Goal: Feedback & Contribution: Contribute content

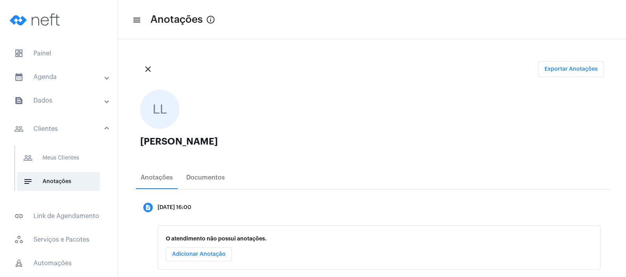
click at [259, 49] on div "close Exportar Anotações LL [PERSON_NAME] Giori Anotações Documentos descriptio…" at bounding box center [372, 167] width 508 height 256
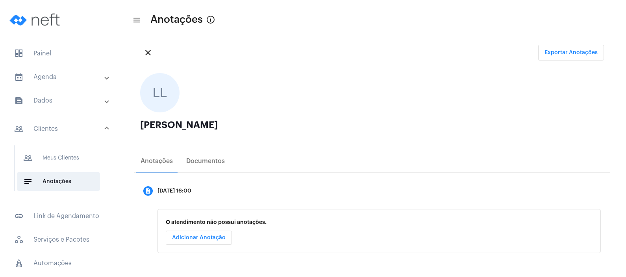
scroll to position [18, 0]
click at [259, 49] on div "close Exportar Anotações" at bounding box center [372, 51] width 476 height 28
click at [70, 76] on mat-panel-title "calendar_month_outlined Agenda" at bounding box center [59, 76] width 91 height 9
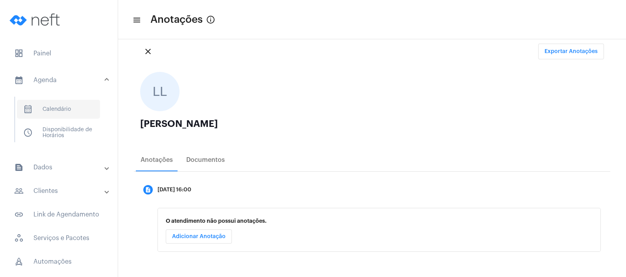
click at [67, 111] on span "calendar_month_outlined Calendário" at bounding box center [58, 109] width 83 height 19
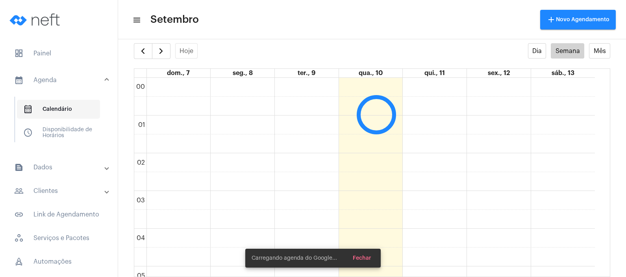
scroll to position [227, 0]
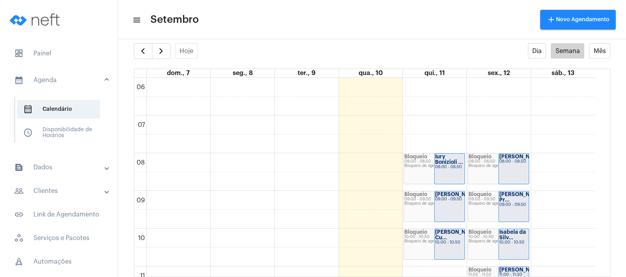
click at [344, 17] on mat-toolbar-row "menu Setembro add Novo Agendamento" at bounding box center [372, 19] width 508 height 25
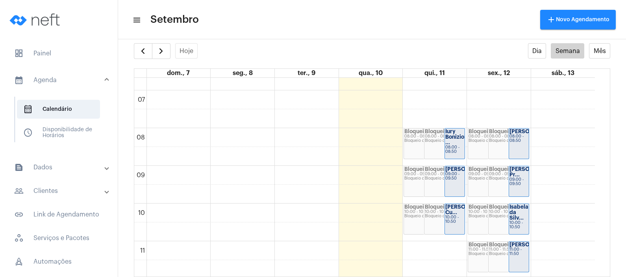
scroll to position [245, 0]
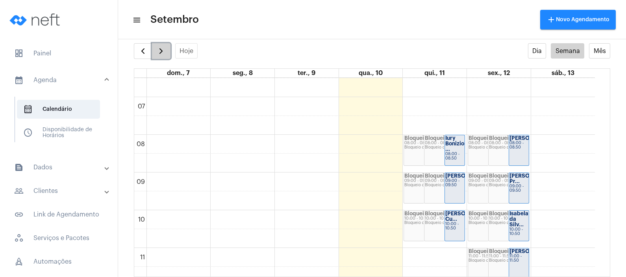
click at [164, 49] on span "button" at bounding box center [160, 50] width 9 height 9
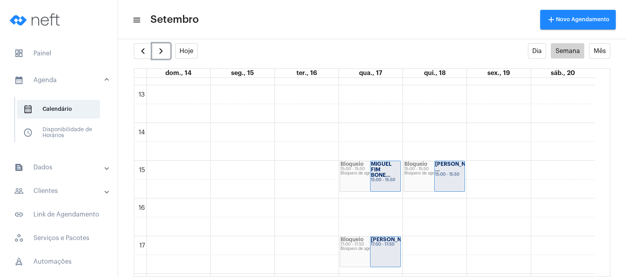
scroll to position [486, 0]
click at [349, 16] on mat-toolbar-row "menu Setembro add Novo Agendamento" at bounding box center [372, 19] width 508 height 25
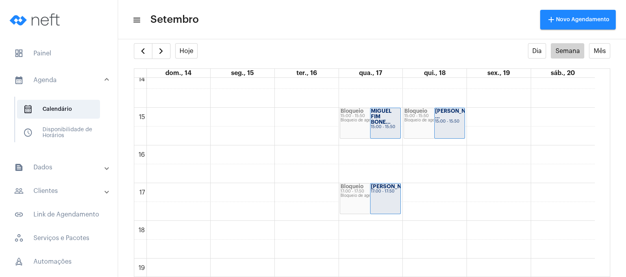
scroll to position [536, 0]
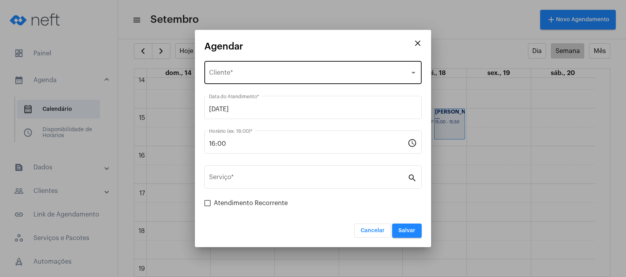
click at [311, 65] on div "Selecione o Cliente Cliente *" at bounding box center [313, 71] width 208 height 25
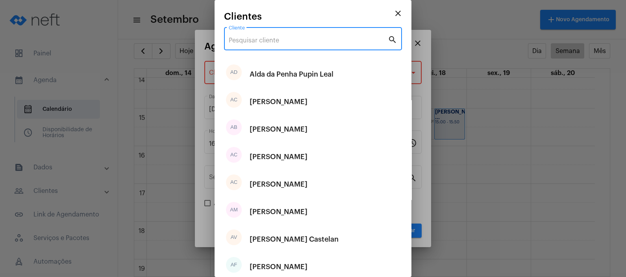
click at [298, 43] on input "Cliente" at bounding box center [308, 40] width 159 height 7
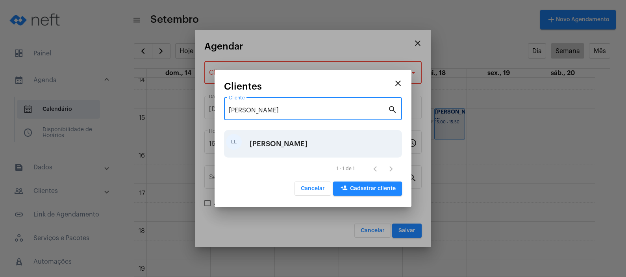
type input "[PERSON_NAME]"
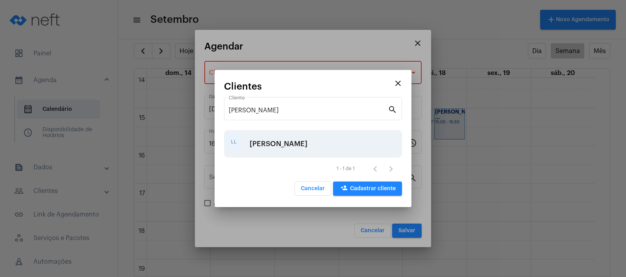
click at [278, 142] on div "[PERSON_NAME]" at bounding box center [279, 144] width 58 height 24
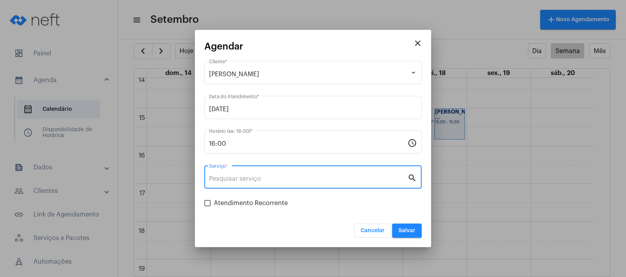
click at [285, 183] on input "Serviço *" at bounding box center [308, 179] width 198 height 7
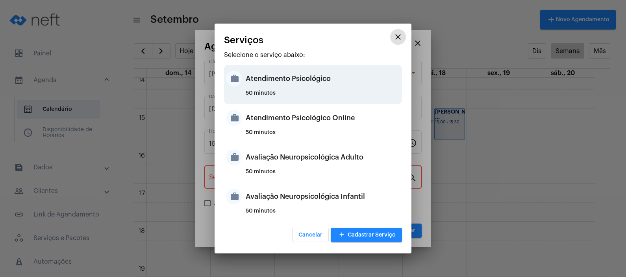
click at [336, 88] on div "Atendimento Psicológico" at bounding box center [323, 79] width 154 height 24
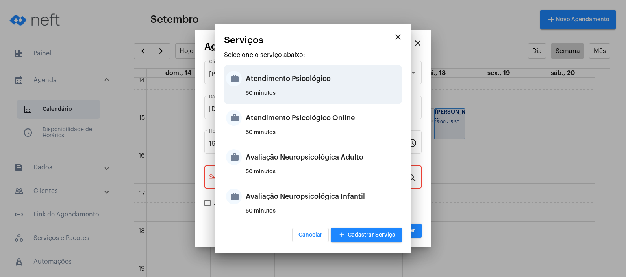
type input "Atendimento Psicológico"
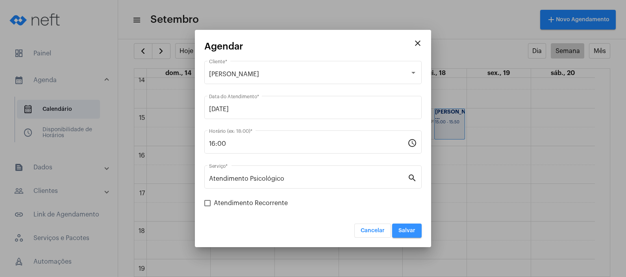
click at [407, 229] on span "Salvar" at bounding box center [406, 231] width 17 height 6
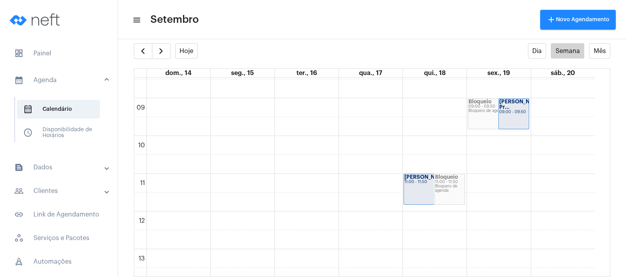
scroll to position [300, 0]
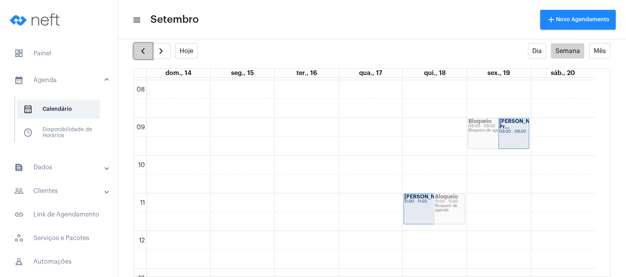
click at [142, 49] on span "button" at bounding box center [142, 50] width 9 height 9
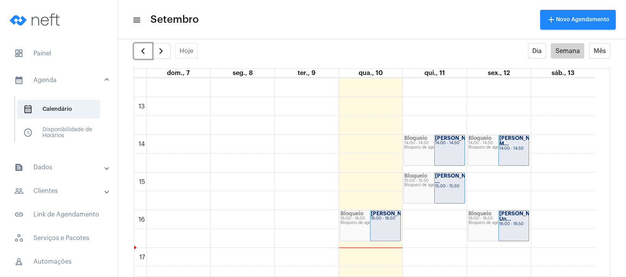
scroll to position [479, 0]
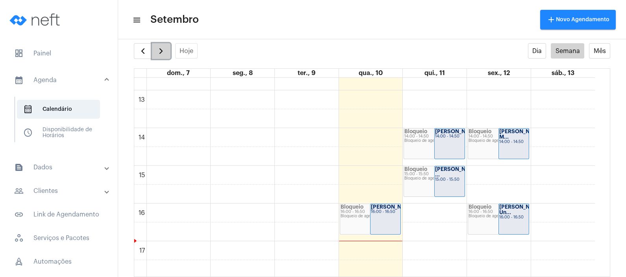
click at [162, 50] on span "button" at bounding box center [160, 50] width 9 height 9
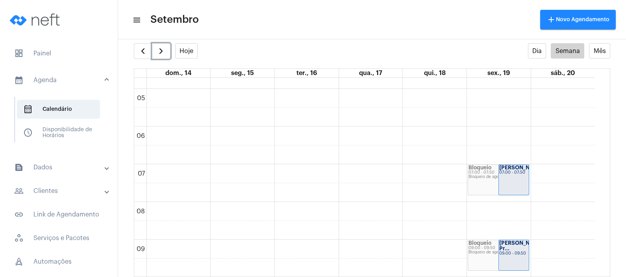
scroll to position [183, 0]
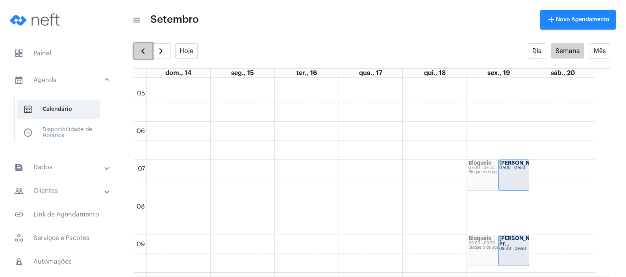
click at [142, 44] on button "button" at bounding box center [143, 51] width 18 height 16
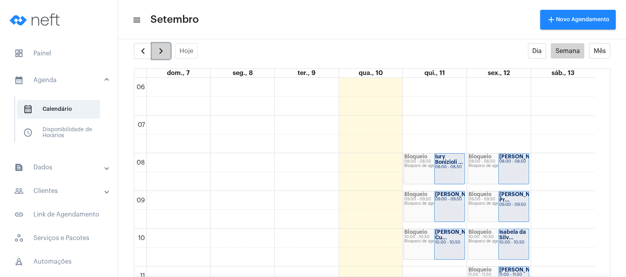
click at [163, 47] on span "button" at bounding box center [160, 50] width 9 height 9
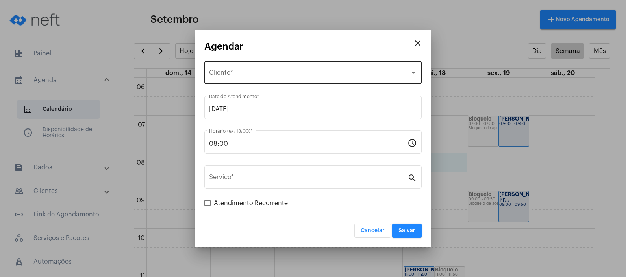
click at [304, 69] on div "Selecione o Cliente Cliente *" at bounding box center [313, 71] width 208 height 25
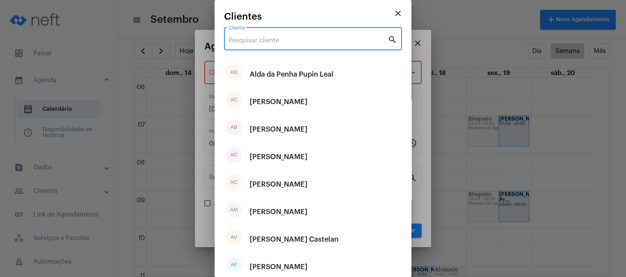
click at [289, 44] on input "Cliente" at bounding box center [308, 40] width 159 height 7
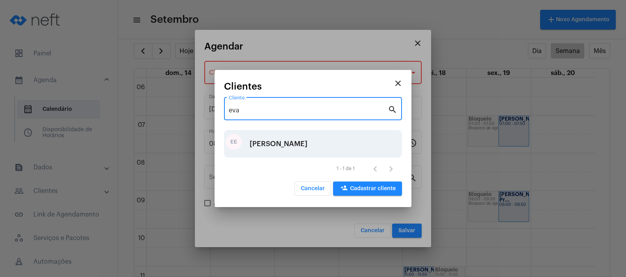
type input "eva"
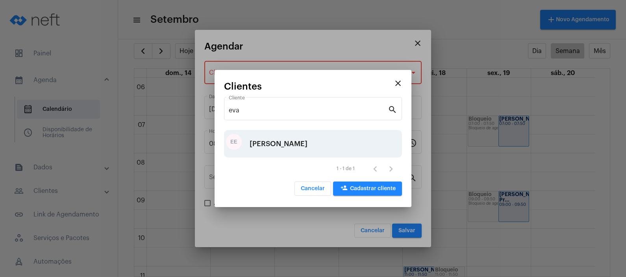
click at [280, 149] on div "[PERSON_NAME]" at bounding box center [279, 144] width 58 height 24
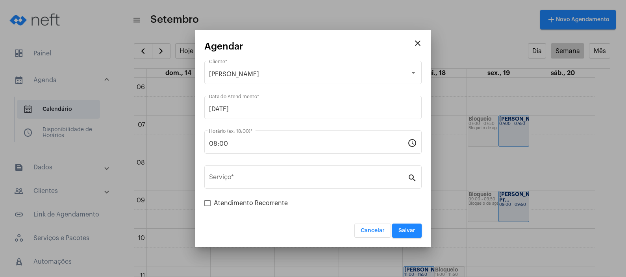
click at [280, 149] on div "08:00 Horário (ex: 18:00) *" at bounding box center [308, 141] width 198 height 25
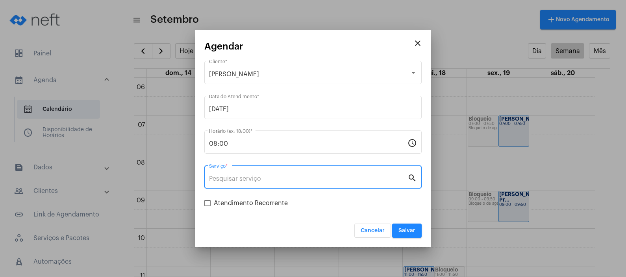
click at [279, 180] on input "Serviço *" at bounding box center [308, 179] width 198 height 7
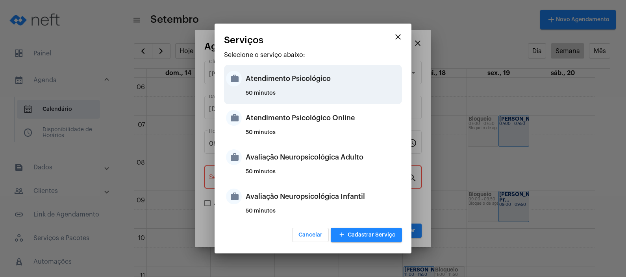
click at [321, 85] on div "Atendimento Psicológico" at bounding box center [323, 79] width 154 height 24
type input "Atendimento Psicológico"
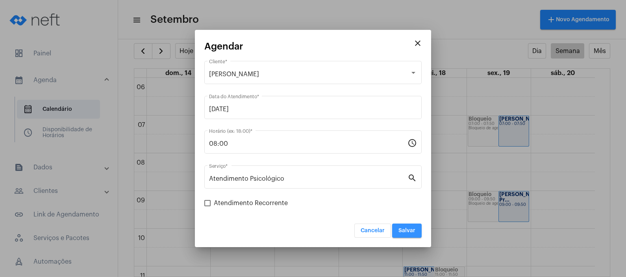
click at [406, 225] on button "Salvar" at bounding box center [407, 231] width 30 height 14
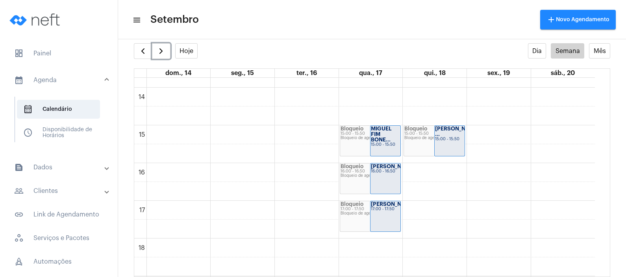
scroll to position [522, 0]
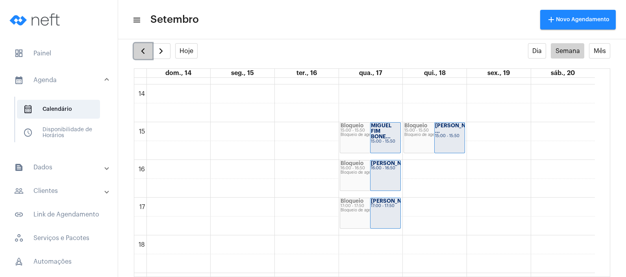
click at [144, 49] on span "button" at bounding box center [142, 50] width 9 height 9
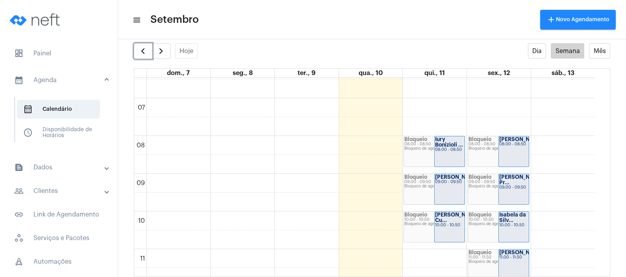
scroll to position [246, 0]
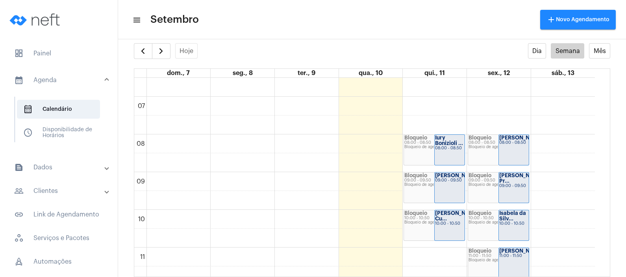
click at [68, 187] on mat-panel-title "people_outline Clientes" at bounding box center [59, 191] width 91 height 9
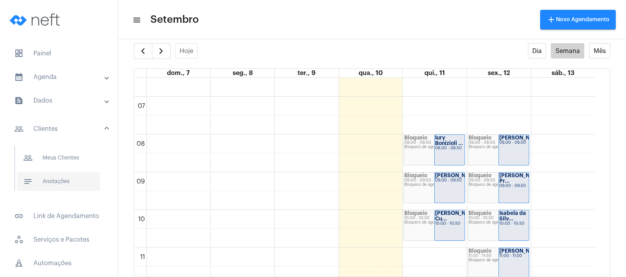
click at [70, 187] on span "notes Anotações" at bounding box center [58, 181] width 83 height 19
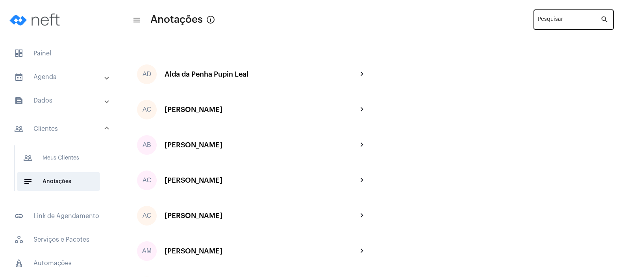
click at [568, 22] on input "Pesquisar" at bounding box center [569, 21] width 63 height 6
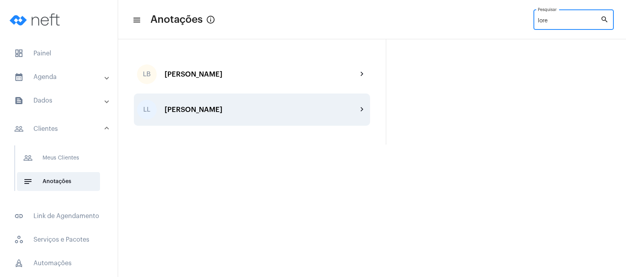
type input "lore"
click at [274, 117] on div "LL [PERSON_NAME] Giori chevron_right" at bounding box center [252, 110] width 236 height 32
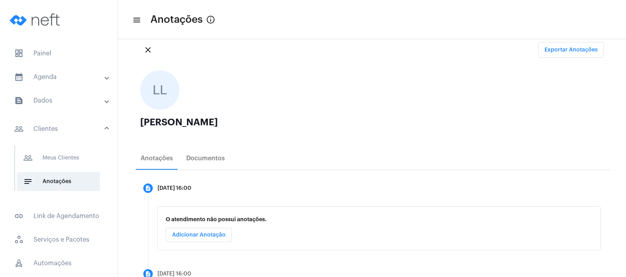
scroll to position [46, 0]
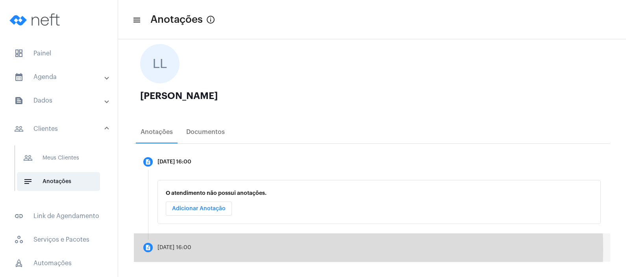
click at [207, 248] on mat-step-header "description [DATE] 16:00" at bounding box center [372, 248] width 476 height 28
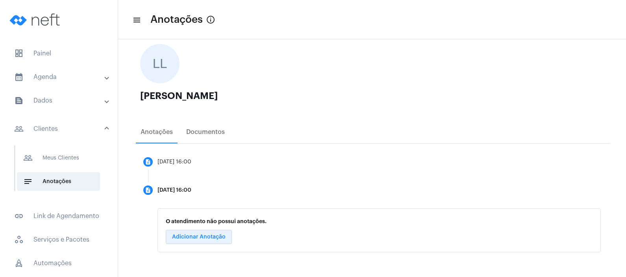
click at [206, 244] on button "Adicionar Anotação" at bounding box center [199, 237] width 66 height 14
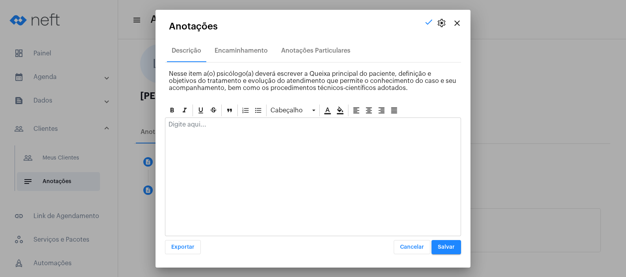
click at [254, 164] on div at bounding box center [313, 177] width 296 height 119
click at [235, 142] on div at bounding box center [313, 177] width 296 height 119
click at [214, 128] on p at bounding box center [312, 124] width 289 height 7
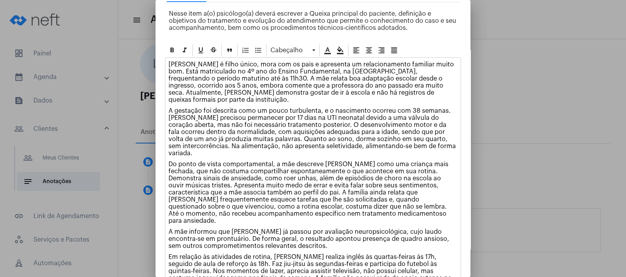
scroll to position [88, 0]
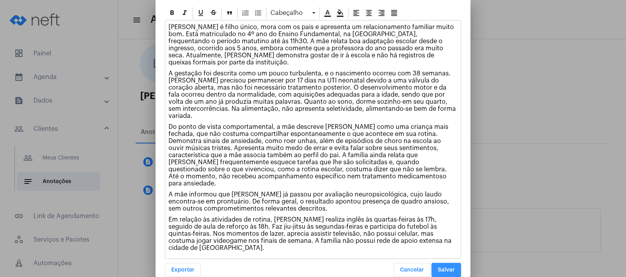
click at [436, 263] on button "Salvar" at bounding box center [446, 270] width 30 height 14
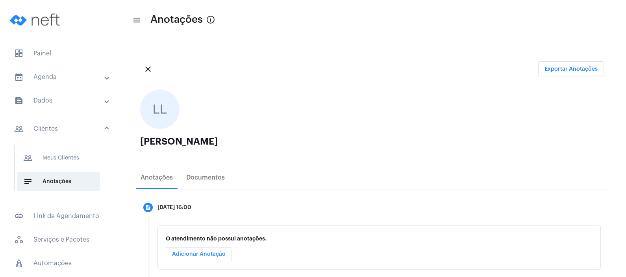
click at [67, 80] on mat-panel-title "calendar_month_outlined Agenda" at bounding box center [59, 76] width 91 height 9
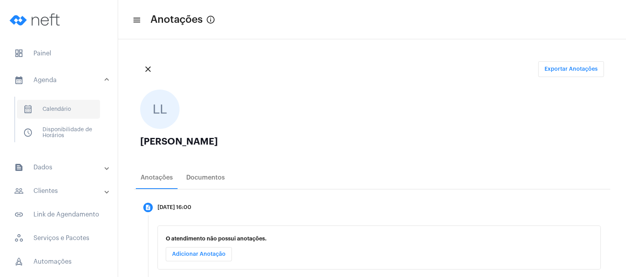
click at [70, 111] on span "calendar_month_outlined Calendário" at bounding box center [58, 109] width 83 height 19
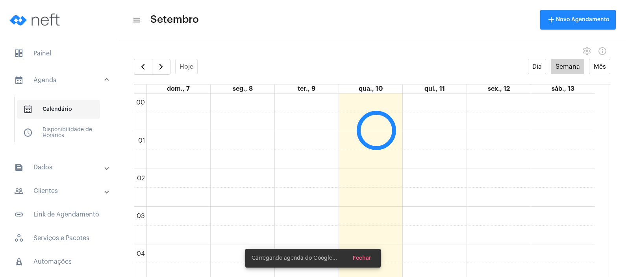
scroll to position [227, 0]
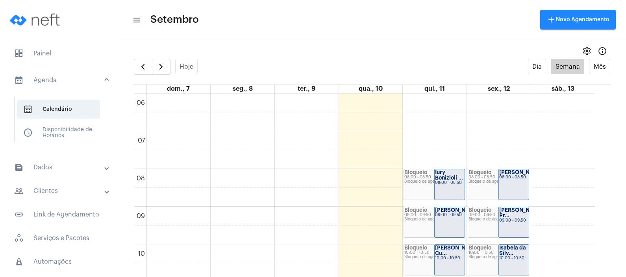
click at [64, 188] on mat-panel-title "people_outline Clientes" at bounding box center [59, 191] width 91 height 9
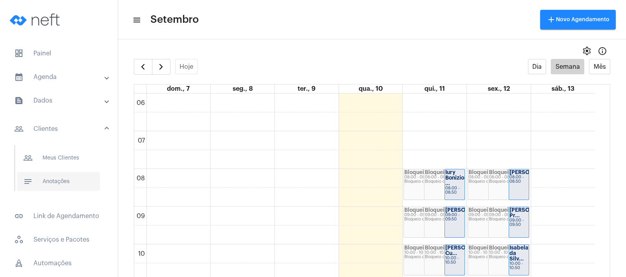
click at [78, 181] on span "notes Anotações" at bounding box center [58, 181] width 83 height 19
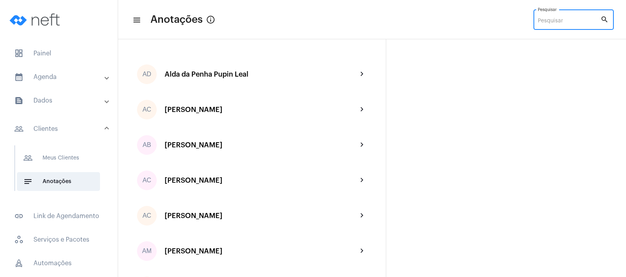
click at [567, 19] on input "Pesquisar" at bounding box center [569, 21] width 63 height 6
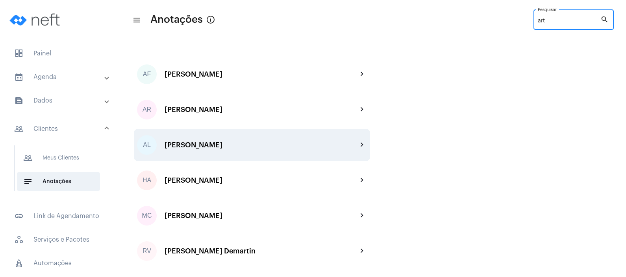
type input "art"
click at [266, 142] on div "[PERSON_NAME]" at bounding box center [261, 145] width 193 height 8
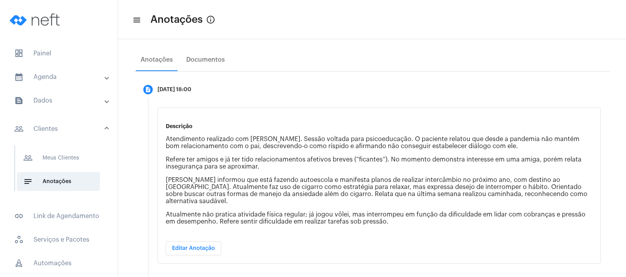
scroll to position [138, 0]
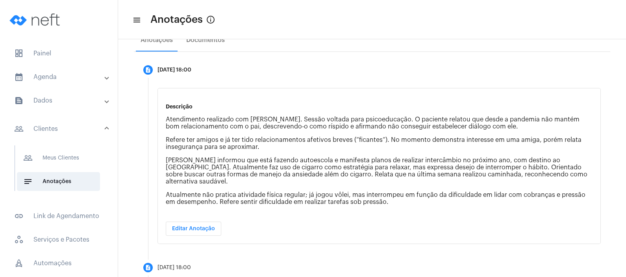
click at [68, 80] on mat-panel-title "calendar_month_outlined Agenda" at bounding box center [59, 76] width 91 height 9
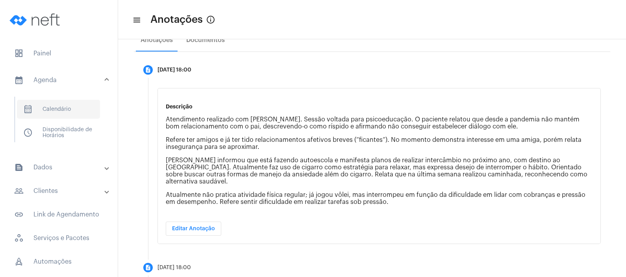
click at [65, 116] on span "calendar_month_outlined Calendário" at bounding box center [58, 109] width 83 height 19
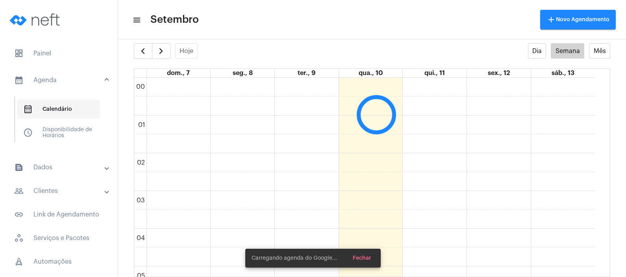
scroll to position [227, 0]
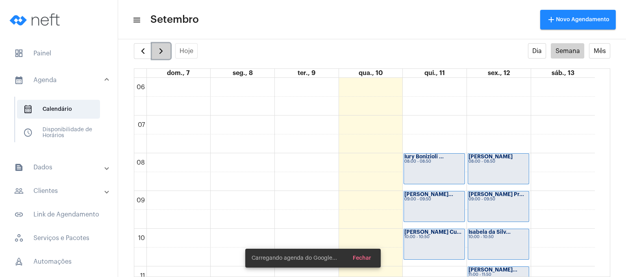
click at [159, 49] on span "button" at bounding box center [160, 50] width 9 height 9
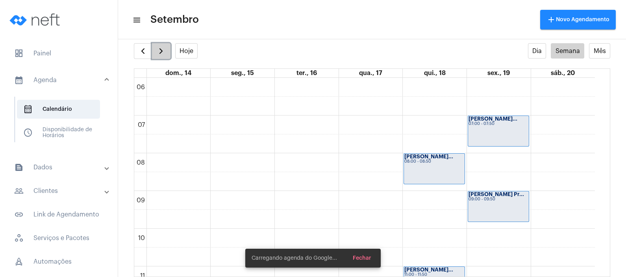
click at [159, 49] on span "button" at bounding box center [160, 50] width 9 height 9
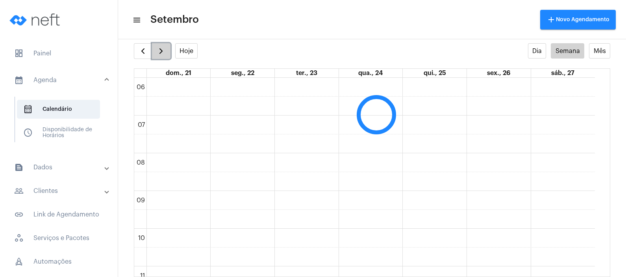
click at [159, 49] on span "button" at bounding box center [160, 50] width 9 height 9
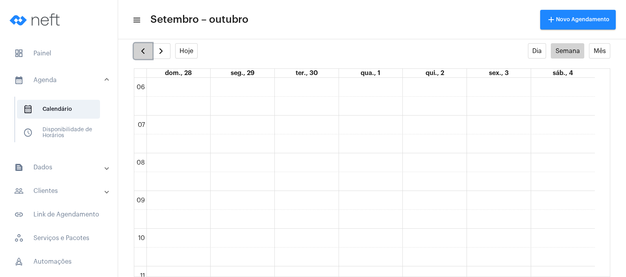
click at [144, 49] on span "button" at bounding box center [142, 50] width 9 height 9
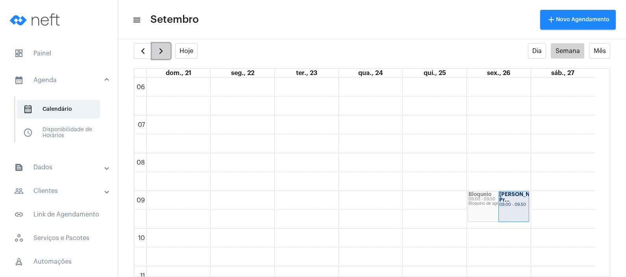
click at [163, 50] on span "button" at bounding box center [160, 50] width 9 height 9
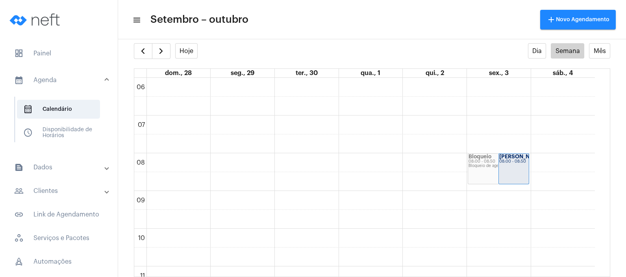
click at [72, 187] on mat-panel-title "people_outline Clientes" at bounding box center [59, 191] width 91 height 9
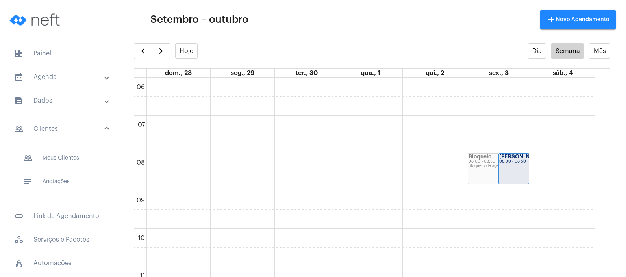
click at [72, 186] on span "notes Anotações" at bounding box center [58, 181] width 83 height 19
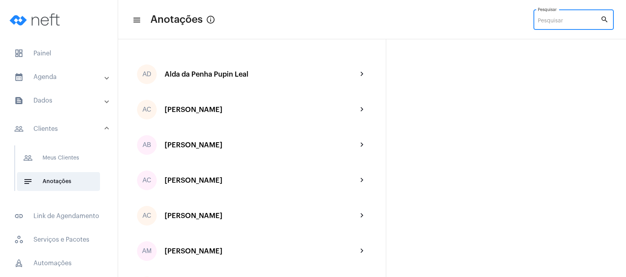
click at [547, 18] on input "Pesquisar" at bounding box center [569, 21] width 63 height 6
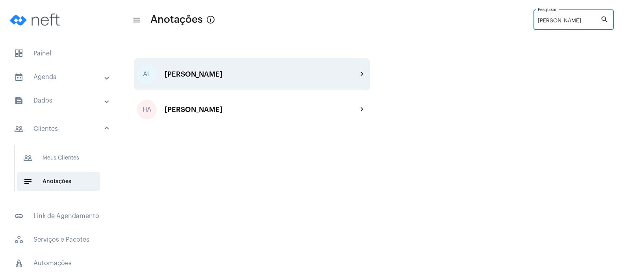
type input "[PERSON_NAME]"
click at [299, 69] on div "AL [PERSON_NAME] chevron_right" at bounding box center [252, 74] width 236 height 32
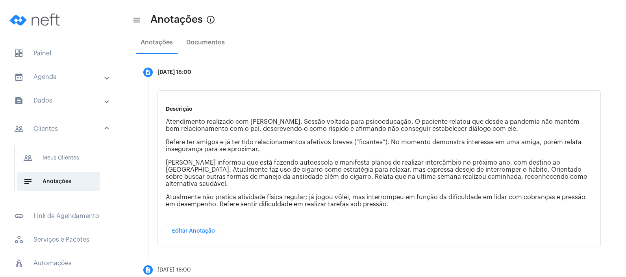
scroll to position [140, 0]
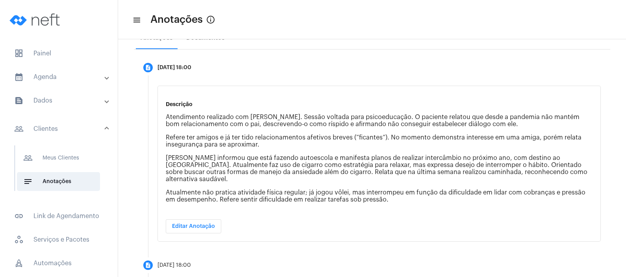
click at [442, 198] on div "Descrição Atendimento realizado com [PERSON_NAME]. Sessão voltada para psicoedu…" at bounding box center [379, 153] width 427 height 118
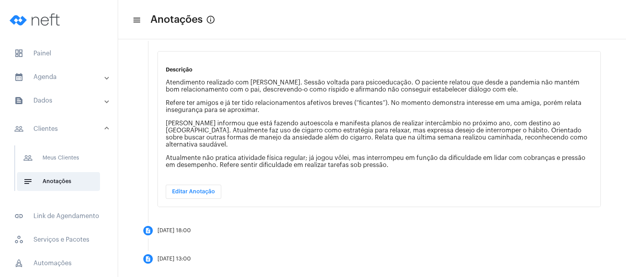
scroll to position [177, 0]
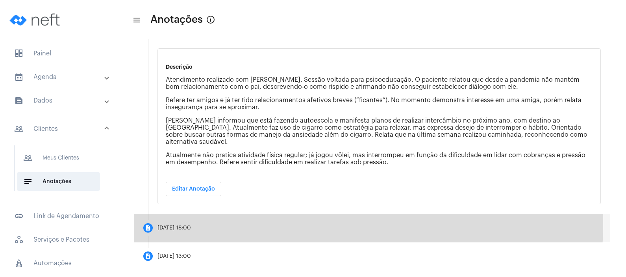
click at [263, 214] on mat-step-header "description [DATE] 18:00" at bounding box center [372, 228] width 476 height 28
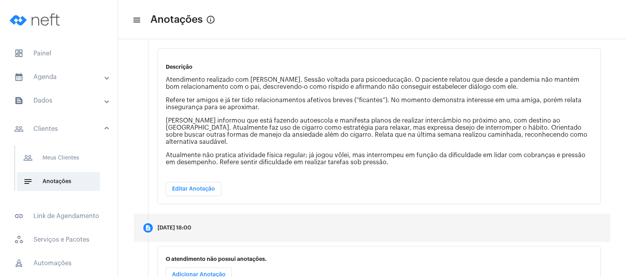
scroll to position [74, 0]
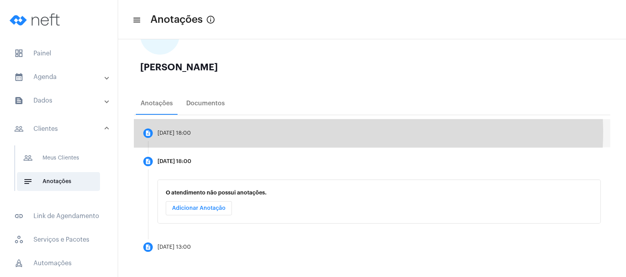
click at [300, 131] on mat-step-header "description [DATE] 18:00" at bounding box center [372, 133] width 476 height 28
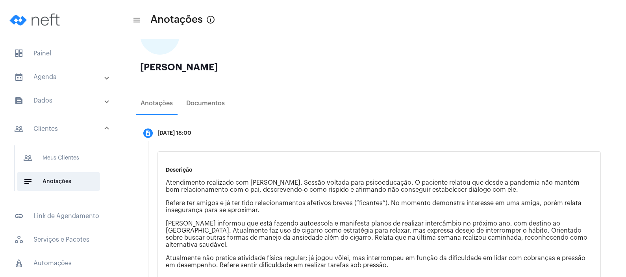
scroll to position [177, 0]
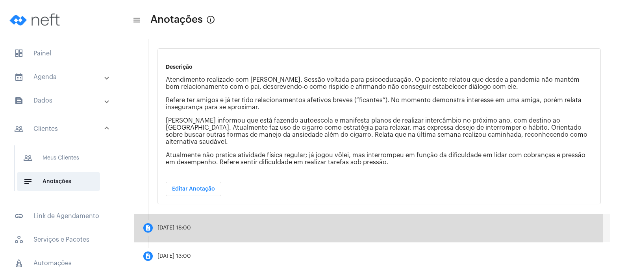
click at [239, 220] on mat-step-header "description [DATE] 18:00" at bounding box center [372, 228] width 476 height 28
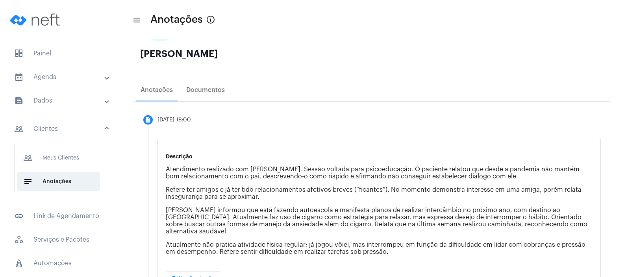
scroll to position [74, 0]
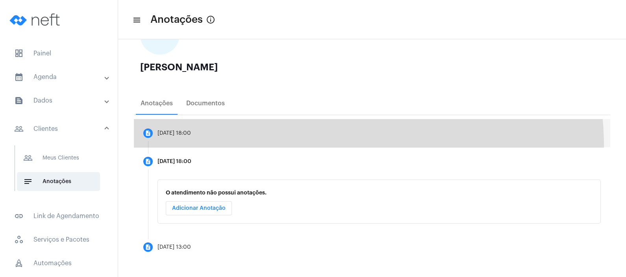
click at [293, 146] on mat-step-header "description [DATE] 18:00" at bounding box center [372, 133] width 476 height 28
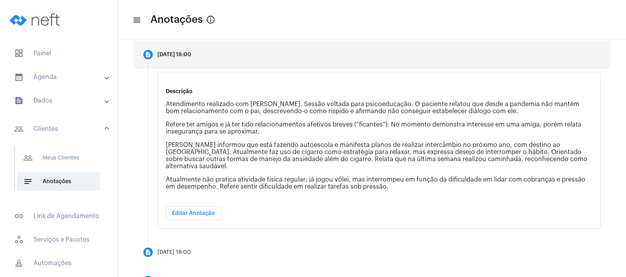
scroll to position [155, 0]
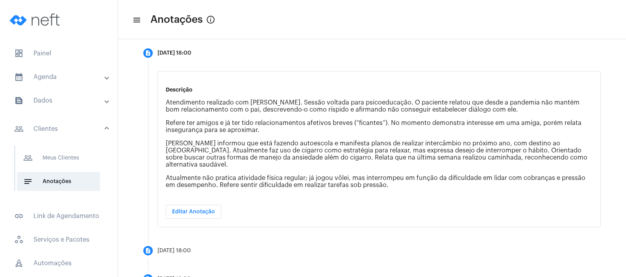
click at [73, 70] on mat-expansion-panel-header "calendar_month_outlined Agenda" at bounding box center [61, 77] width 113 height 19
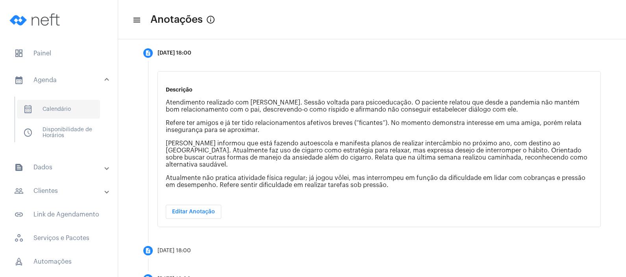
click at [68, 113] on span "calendar_month_outlined Calendário" at bounding box center [58, 109] width 83 height 19
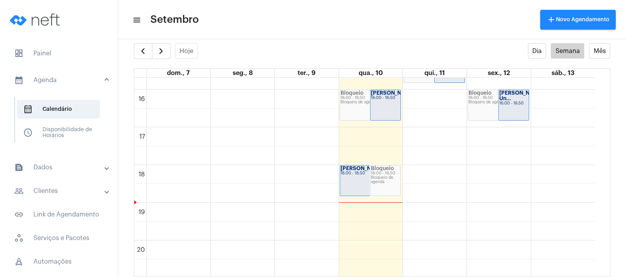
scroll to position [606, 0]
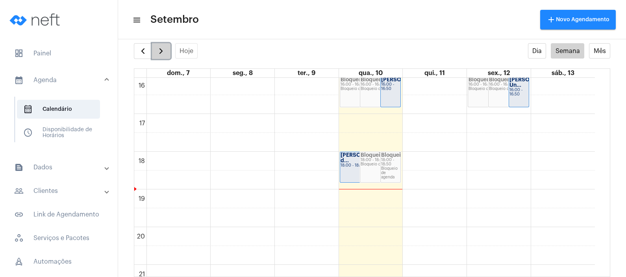
click at [162, 52] on span "button" at bounding box center [160, 50] width 9 height 9
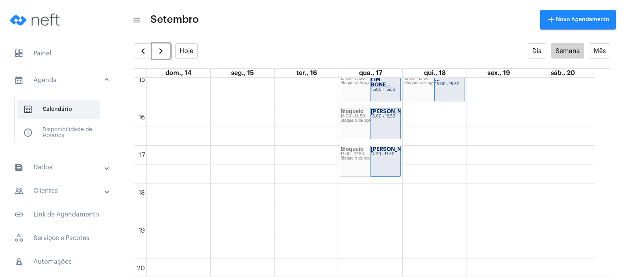
scroll to position [578, 0]
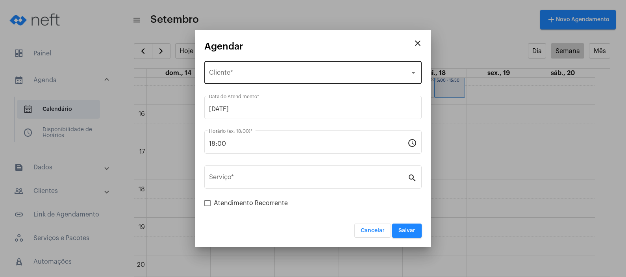
click at [341, 81] on div "Selecione o Cliente Cliente *" at bounding box center [313, 71] width 208 height 25
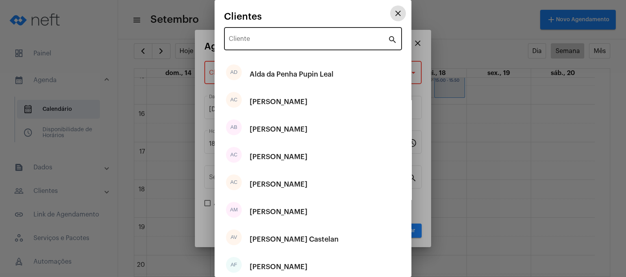
click at [324, 40] on input "Cliente" at bounding box center [308, 40] width 159 height 7
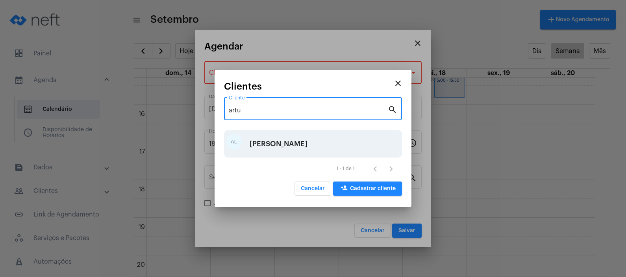
type input "artu"
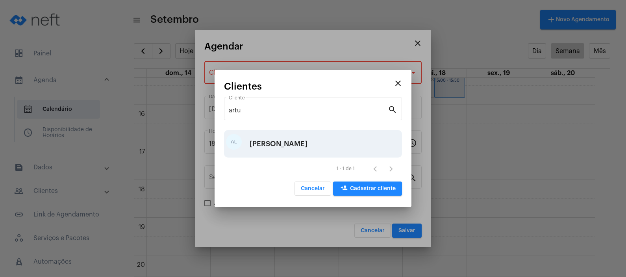
click at [287, 144] on div "[PERSON_NAME]" at bounding box center [279, 144] width 58 height 24
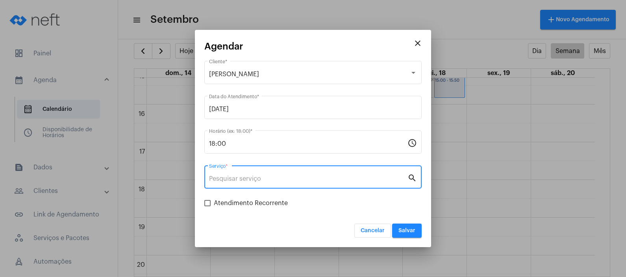
click at [274, 181] on input "Serviço *" at bounding box center [308, 179] width 198 height 7
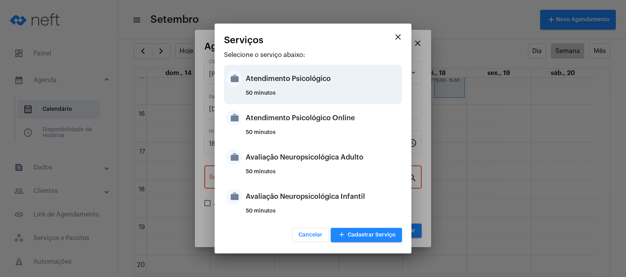
click at [316, 87] on div "Atendimento Psicológico" at bounding box center [323, 79] width 154 height 24
type input "Atendimento Psicológico"
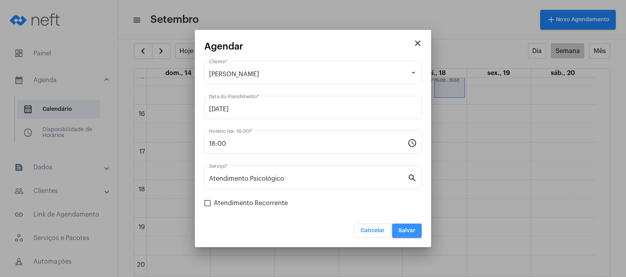
click at [411, 232] on span "Salvar" at bounding box center [406, 231] width 17 height 6
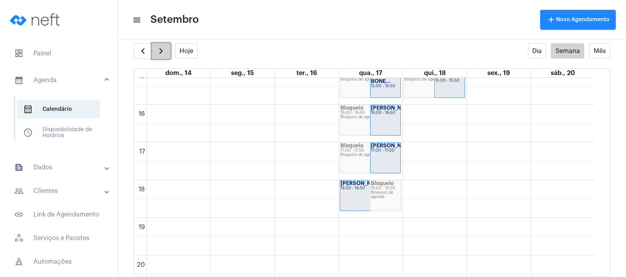
click at [164, 57] on button "button" at bounding box center [161, 51] width 18 height 16
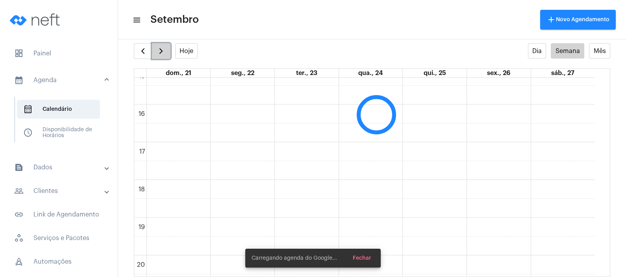
scroll to position [227, 0]
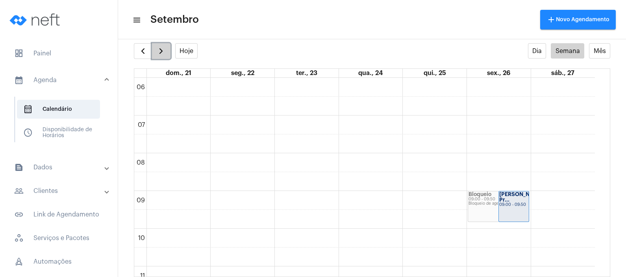
click at [164, 57] on button "button" at bounding box center [161, 51] width 18 height 16
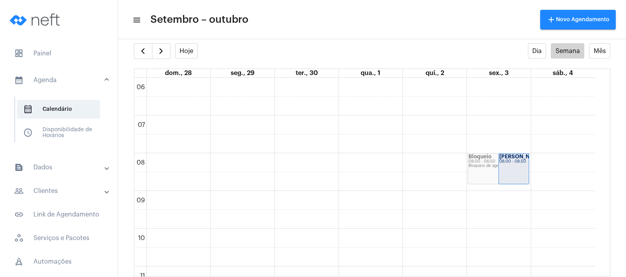
click at [126, 48] on full-calendar "Hoje Dia Semana Mês dom., 28 seg., 29 ter., 30 qua., 1 qui., 2 sex., 3 sáb., 4 …" at bounding box center [372, 160] width 508 height 234
click at [137, 51] on button "button" at bounding box center [143, 51] width 18 height 16
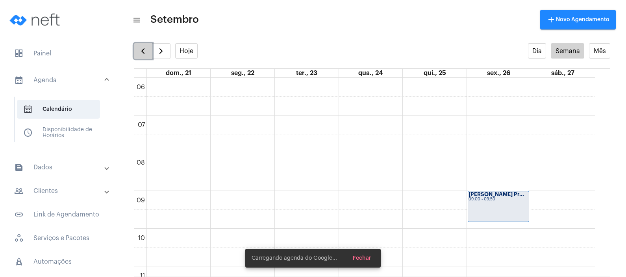
click at [137, 51] on button "button" at bounding box center [143, 51] width 18 height 16
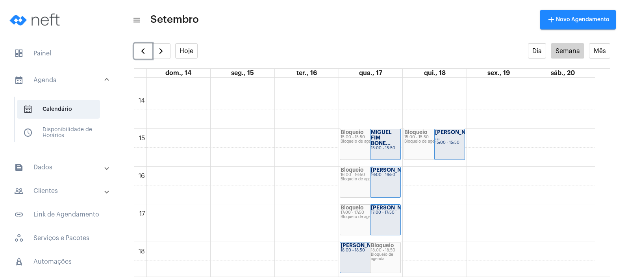
scroll to position [496, 0]
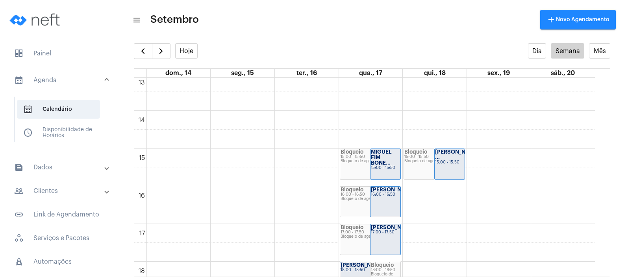
click at [71, 169] on mat-panel-title "text_snippet_outlined Dados" at bounding box center [59, 167] width 91 height 9
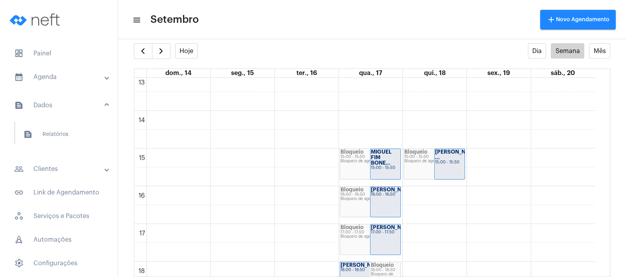
click at [55, 172] on mat-panel-title "people_outline Clientes" at bounding box center [59, 169] width 91 height 9
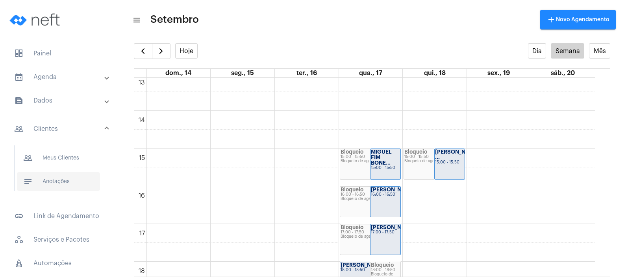
click at [57, 181] on span "notes Anotações" at bounding box center [58, 181] width 83 height 19
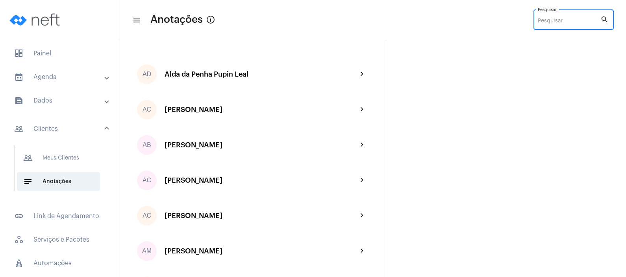
click at [558, 22] on input "Pesquisar" at bounding box center [569, 21] width 63 height 6
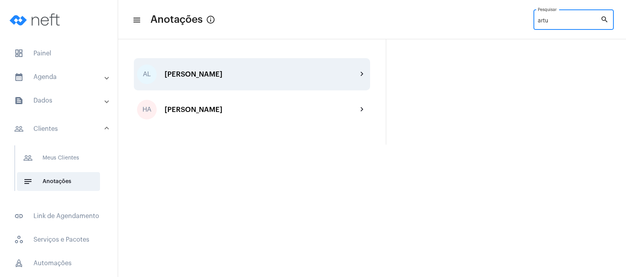
type input "artu"
click at [262, 73] on div "[PERSON_NAME]" at bounding box center [261, 74] width 193 height 8
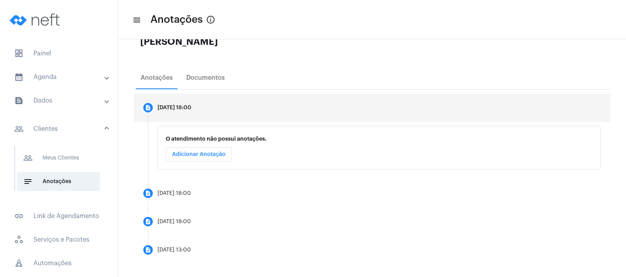
scroll to position [102, 0]
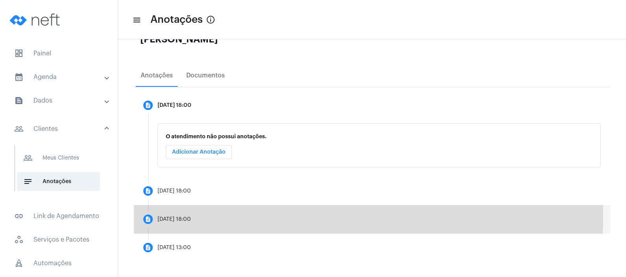
click at [257, 217] on mat-step-header "description [DATE] 18:00" at bounding box center [372, 219] width 476 height 28
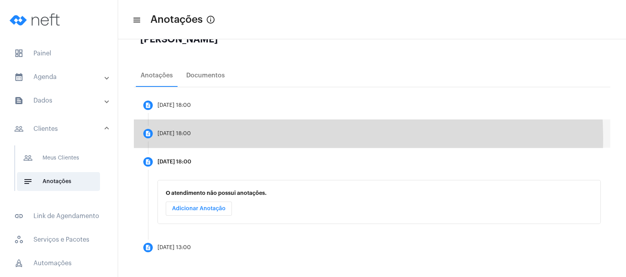
click at [273, 138] on mat-step-header "description [DATE] 18:00" at bounding box center [372, 134] width 476 height 28
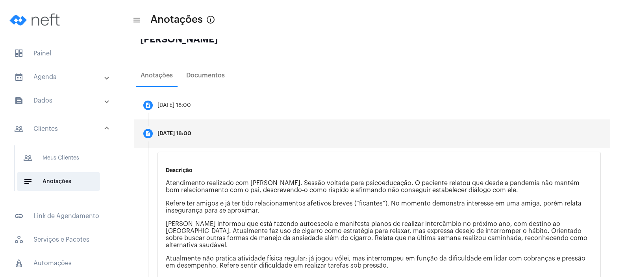
scroll to position [206, 0]
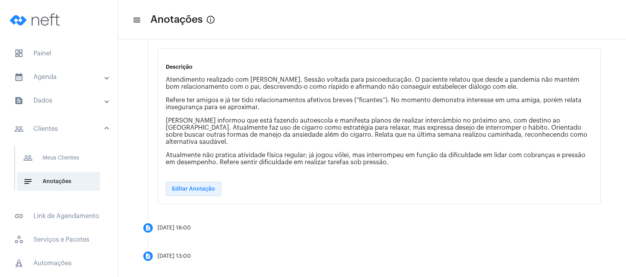
click at [196, 185] on button "Editar Anotação" at bounding box center [193, 189] width 55 height 14
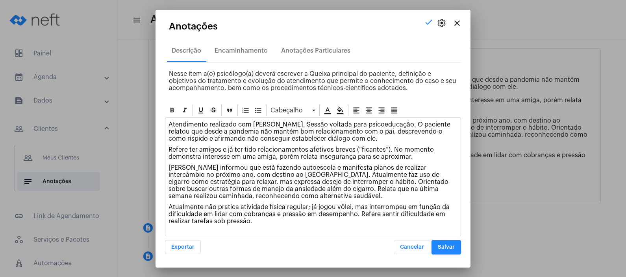
drag, startPoint x: 168, startPoint y: 123, endPoint x: 299, endPoint y: 260, distance: 189.3
click at [299, 260] on mat-dialog-container "close settings check Anotações Descrição Encaminhamento Anotações Particulares …" at bounding box center [312, 139] width 315 height 258
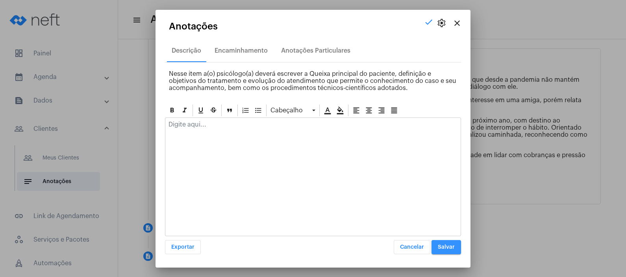
click at [443, 245] on span "Salvar" at bounding box center [446, 248] width 17 height 6
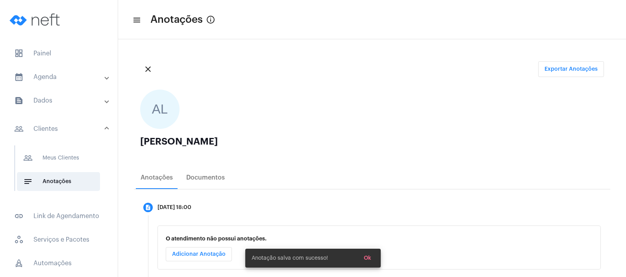
click at [352, 140] on div "[PERSON_NAME]" at bounding box center [372, 141] width 464 height 9
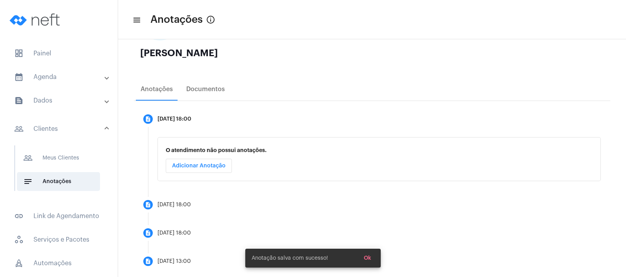
scroll to position [102, 0]
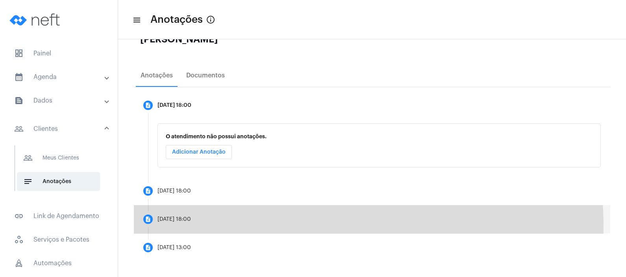
click at [185, 229] on mat-step-header "description [DATE] 18:00" at bounding box center [372, 219] width 476 height 28
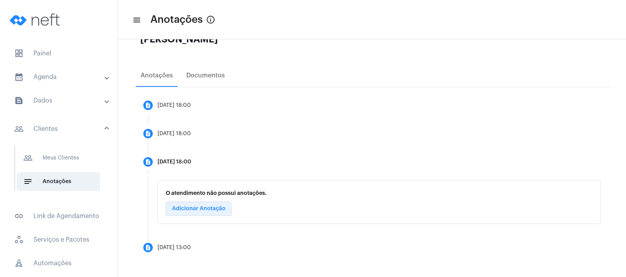
click at [187, 211] on button "Adicionar Anotação" at bounding box center [199, 209] width 66 height 14
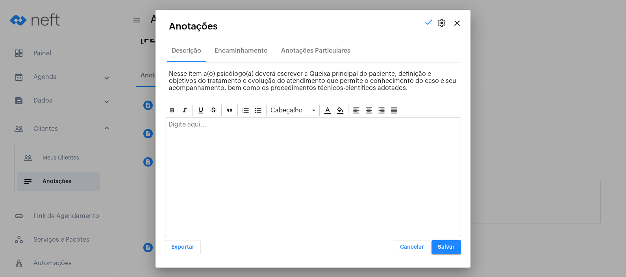
click at [187, 211] on div "close settings check Anotações Descrição Encaminhamento Anotações Particulares …" at bounding box center [313, 138] width 626 height 277
click at [211, 132] on div at bounding box center [312, 126] width 295 height 17
paste div
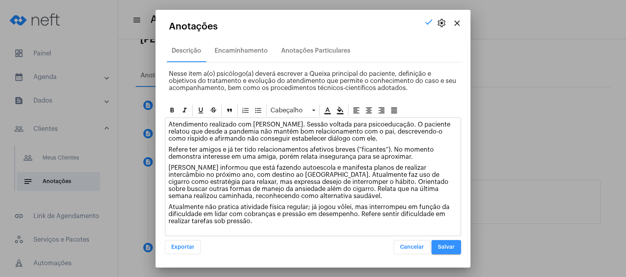
click at [441, 249] on span "Salvar" at bounding box center [446, 248] width 17 height 6
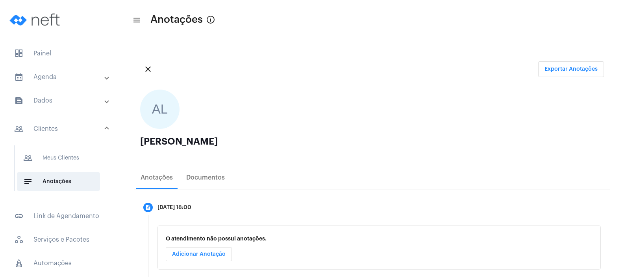
click at [381, 124] on ngx-avatars "AL" at bounding box center [368, 109] width 456 height 39
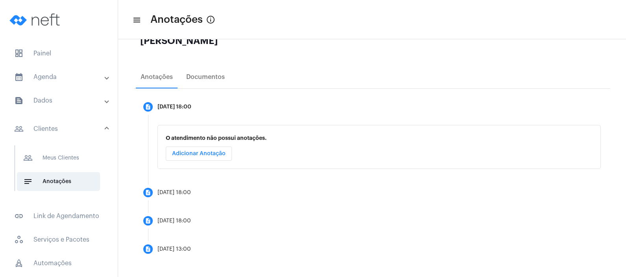
scroll to position [102, 0]
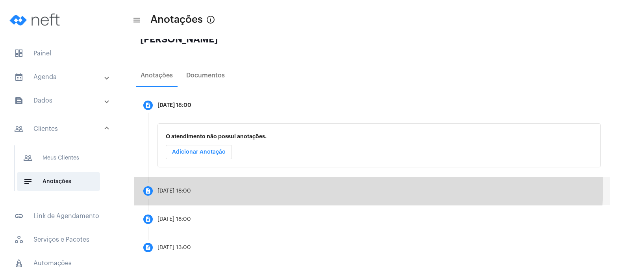
click at [228, 183] on mat-step-header "description [DATE] 18:00" at bounding box center [372, 191] width 476 height 28
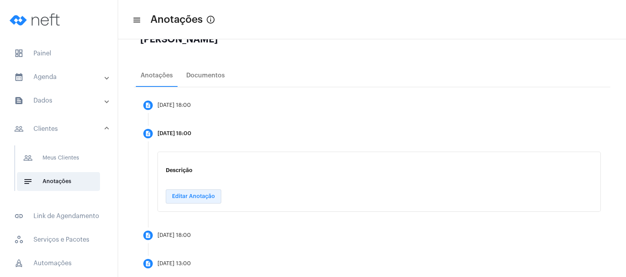
click at [201, 196] on span "Editar Anotação" at bounding box center [193, 197] width 43 height 6
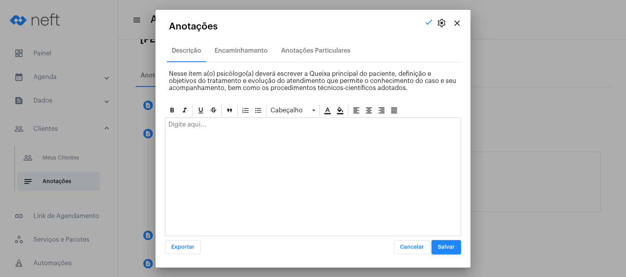
click at [218, 128] on div at bounding box center [312, 126] width 295 height 17
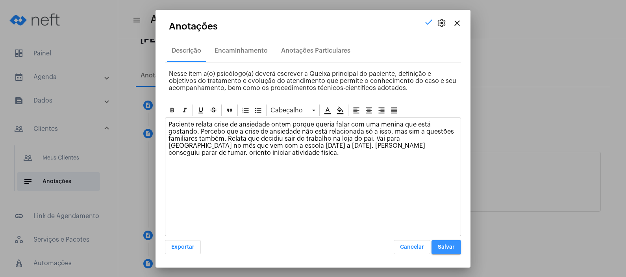
click at [446, 246] on span "Salvar" at bounding box center [446, 248] width 17 height 6
